Goal: Navigation & Orientation: Find specific page/section

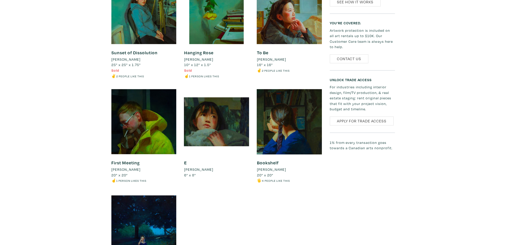
scroll to position [486, 0]
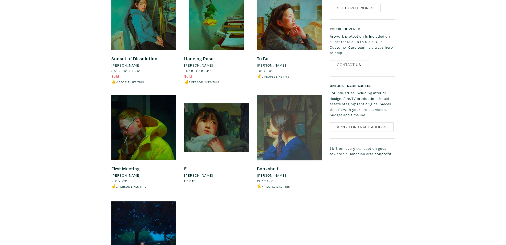
click at [283, 102] on div at bounding box center [289, 127] width 65 height 65
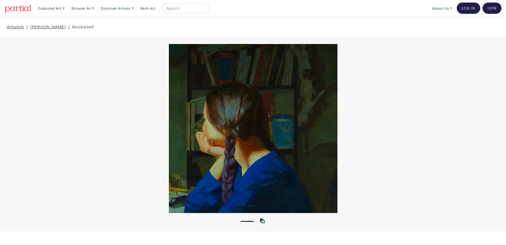
click at [10, 26] on link "Artwork" at bounding box center [15, 26] width 17 height 7
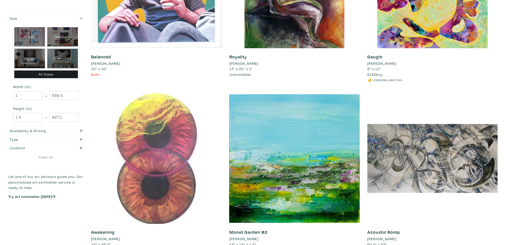
scroll to position [702, 0]
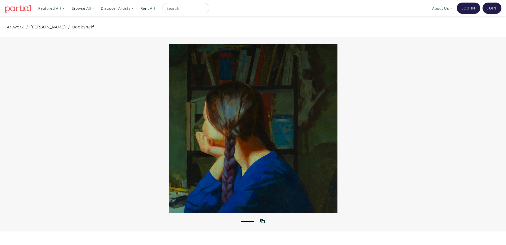
click at [45, 29] on link "[PERSON_NAME]" at bounding box center [48, 26] width 36 height 7
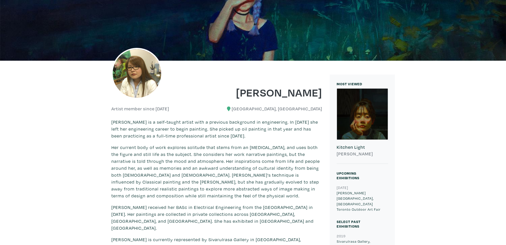
scroll to position [81, 0]
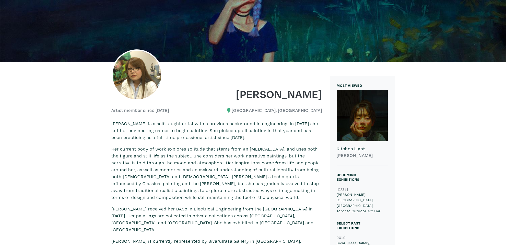
click at [142, 79] on img at bounding box center [136, 74] width 51 height 51
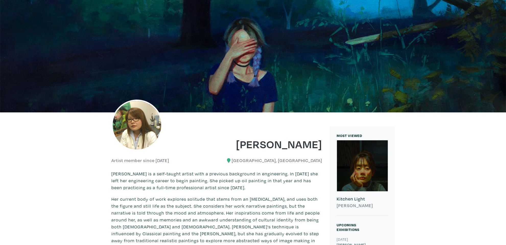
scroll to position [0, 0]
